Goal: Navigation & Orientation: Find specific page/section

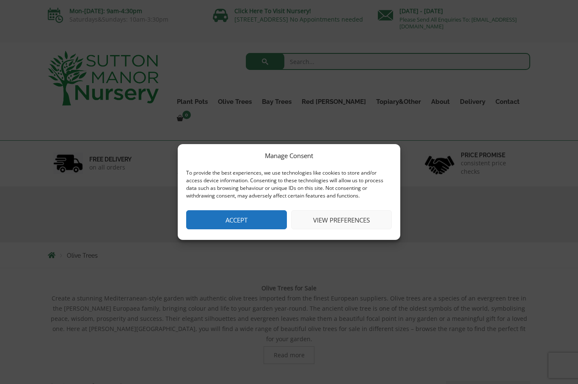
click at [187, 218] on button "Accept" at bounding box center [236, 219] width 101 height 19
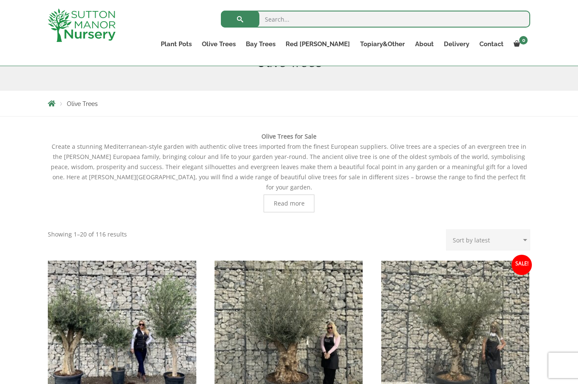
scroll to position [120, 0]
click at [519, 229] on select "Sort by popularity Sort by latest Sort by price: low to high Sort by price: hig…" at bounding box center [488, 239] width 84 height 21
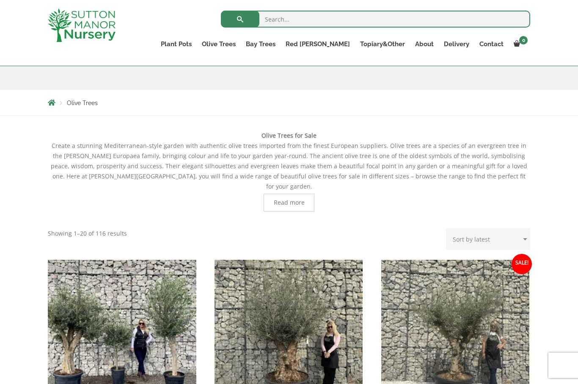
select select "price"
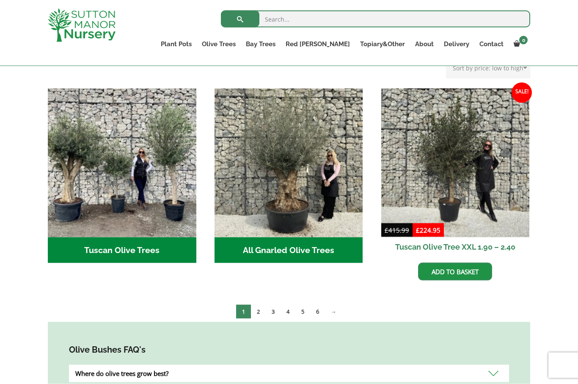
scroll to position [292, 0]
click at [342, 306] on link "→" at bounding box center [333, 311] width 17 height 14
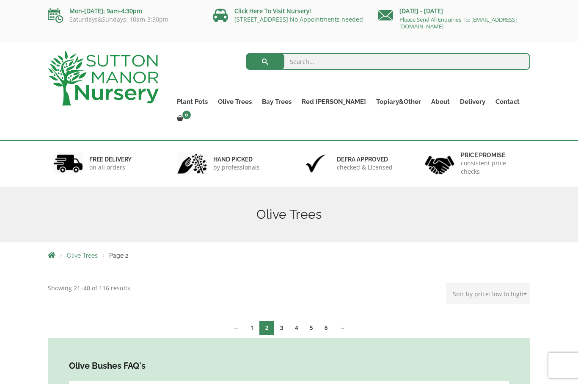
click at [249, 320] on link "1" at bounding box center [252, 327] width 15 height 14
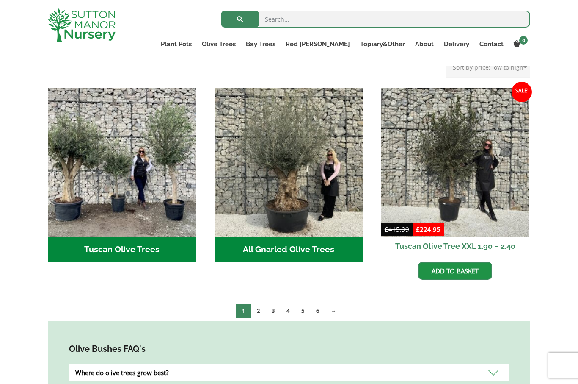
scroll to position [292, 0]
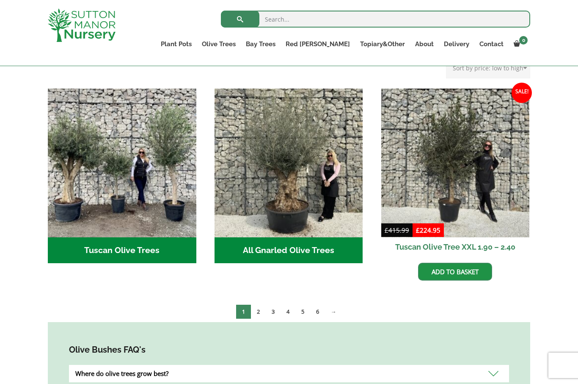
click at [484, 173] on img at bounding box center [455, 162] width 149 height 149
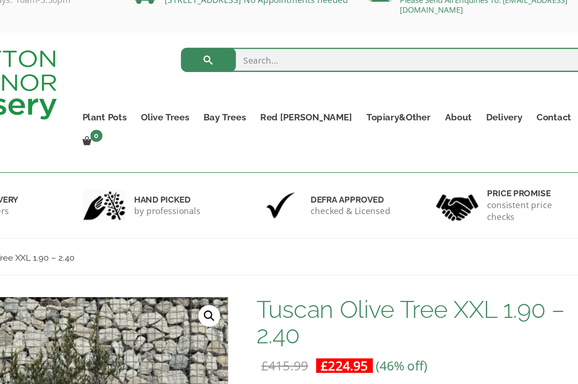
click at [213, 96] on link "Olive Trees" at bounding box center [235, 102] width 44 height 12
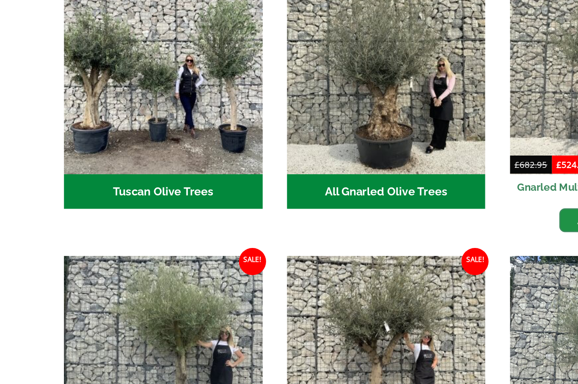
scroll to position [325, 0]
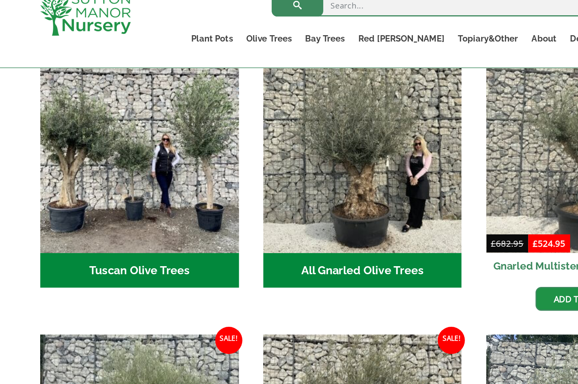
click at [69, 152] on img "Visit product category Tuscan Olive Trees" at bounding box center [122, 129] width 149 height 149
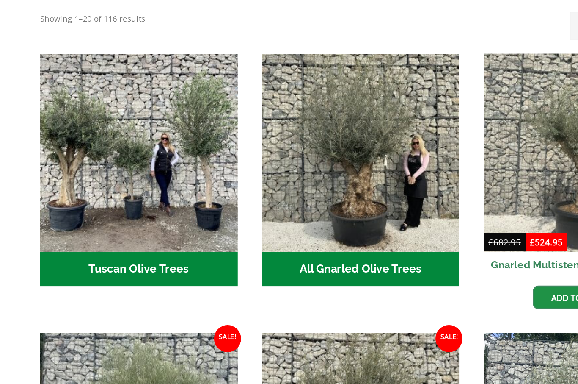
click at [316, 168] on img "Visit product category All Gnarled Olive Trees" at bounding box center [289, 210] width 149 height 149
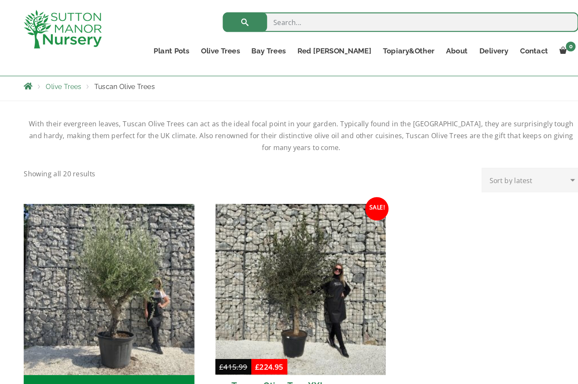
scroll to position [145, 0]
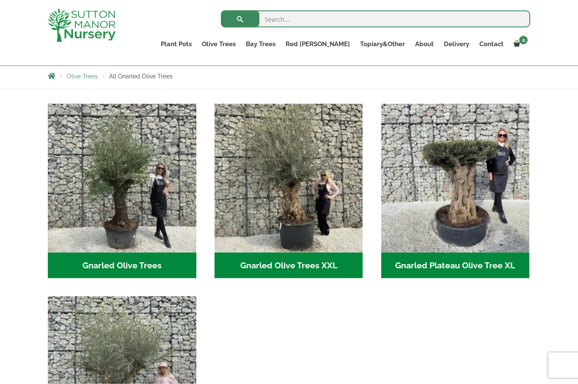
scroll to position [148, 0]
click at [94, 202] on img "Visit product category Gnarled Olive Trees" at bounding box center [122, 177] width 149 height 149
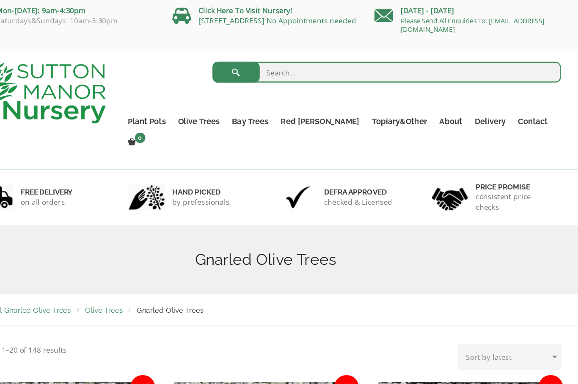
click at [455, 97] on link "Delivery" at bounding box center [473, 102] width 36 height 12
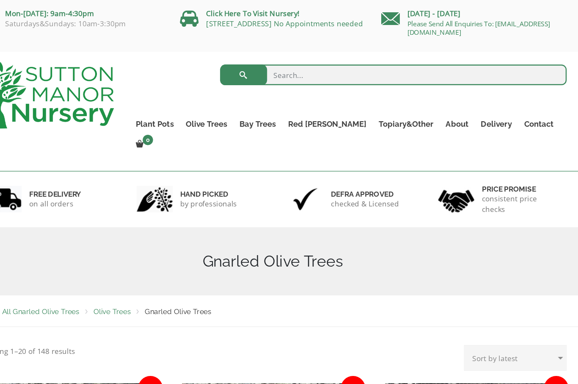
click at [297, 102] on link "Red [PERSON_NAME]" at bounding box center [334, 102] width 75 height 12
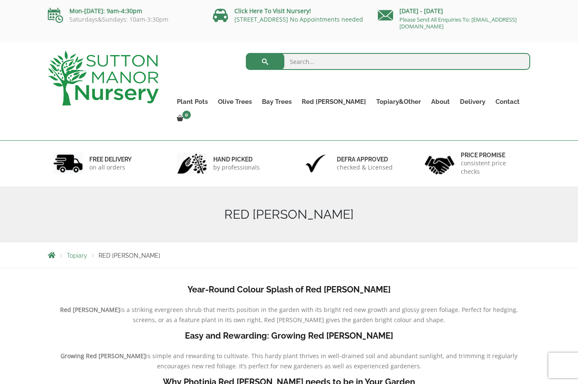
click at [0, 0] on link "Red [PERSON_NAME] Standards" at bounding box center [0, 0] width 0 height 0
